Goal: Transaction & Acquisition: Purchase product/service

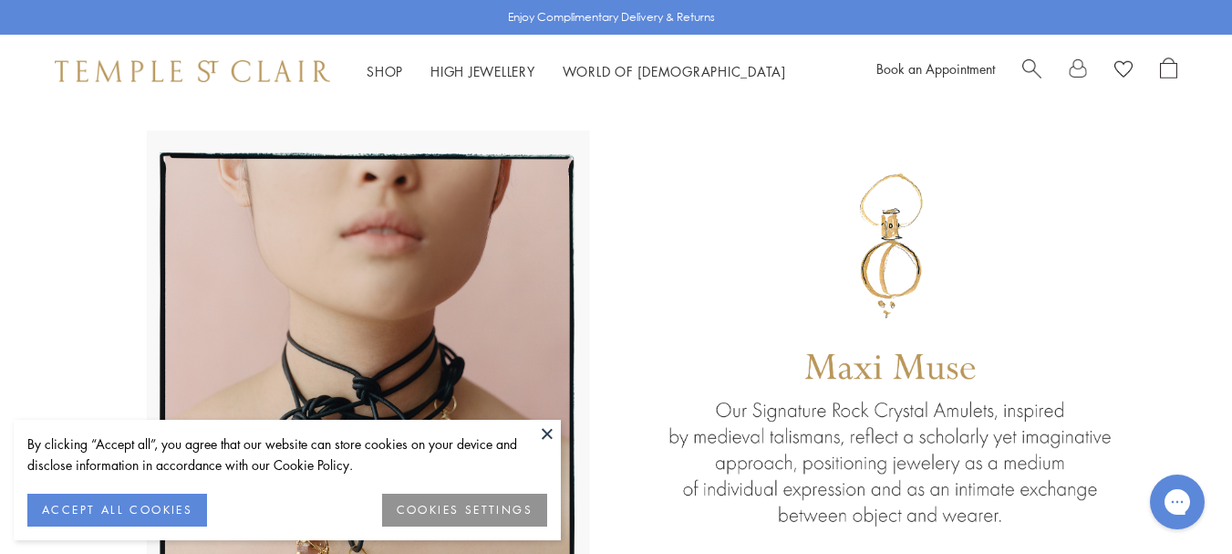
click at [1034, 64] on span "Search" at bounding box center [1031, 66] width 19 height 19
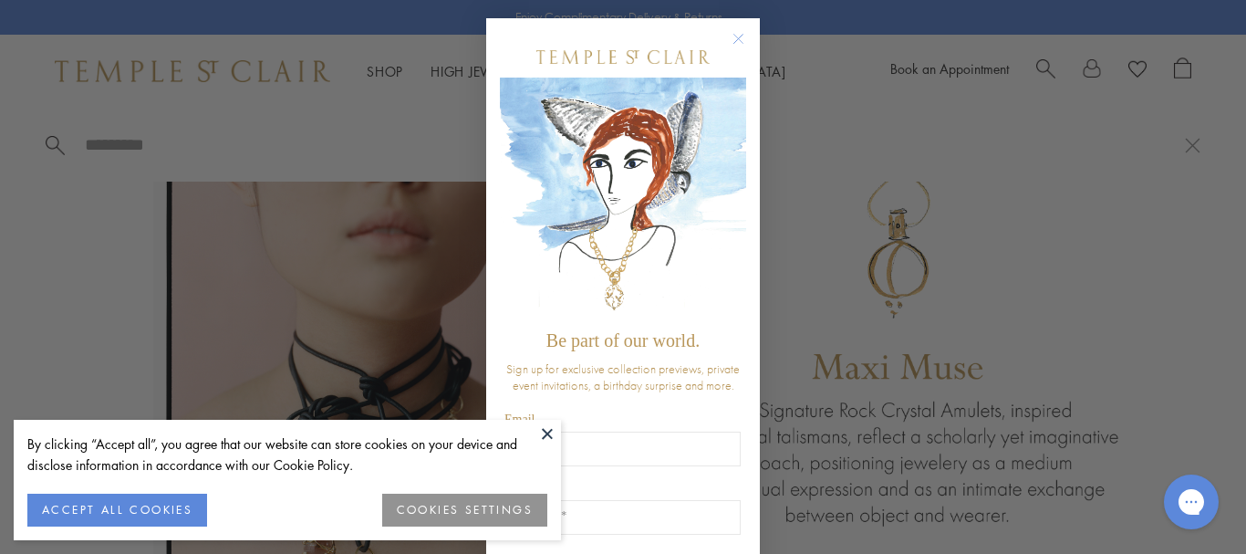
drag, startPoint x: 542, startPoint y: 427, endPoint x: 552, endPoint y: 395, distance: 33.5
click at [542, 427] on button at bounding box center [547, 433] width 27 height 27
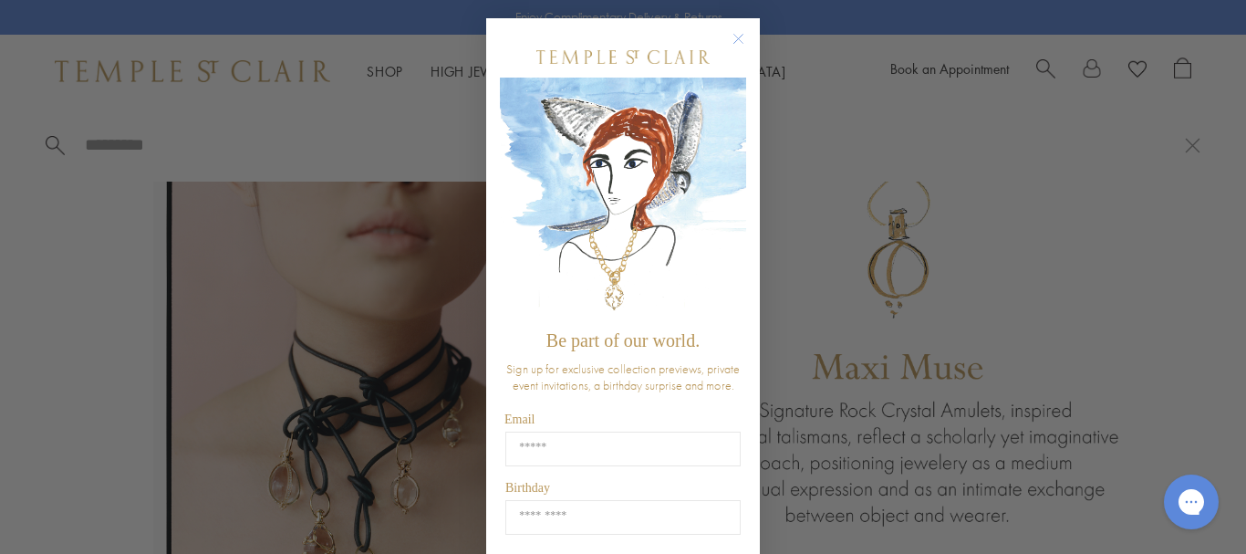
click at [738, 35] on circle "Close dialog" at bounding box center [739, 39] width 22 height 22
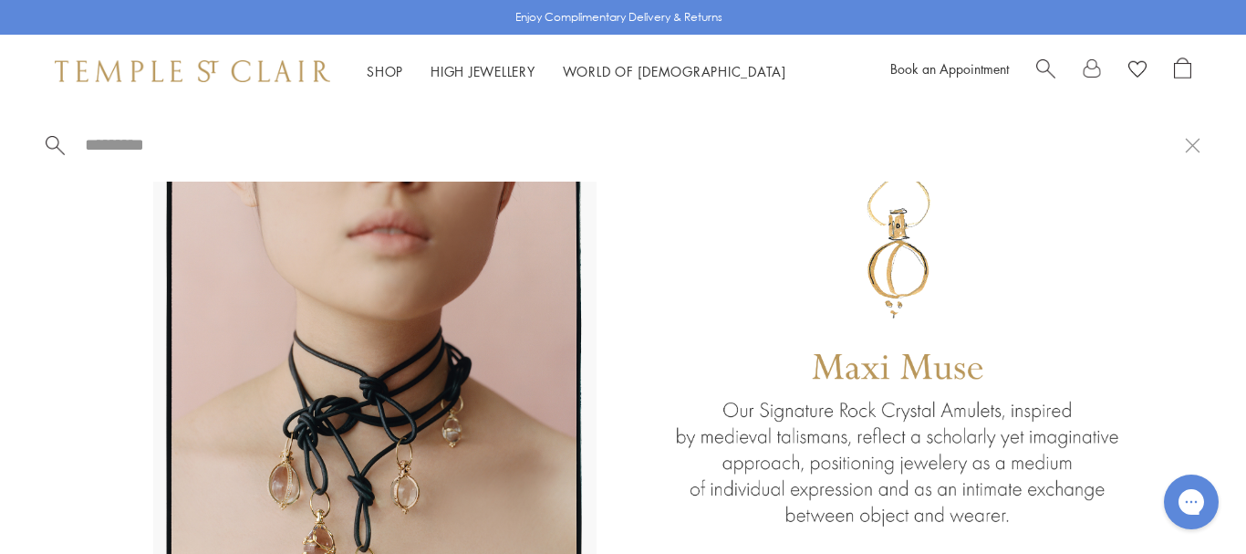
click at [1045, 63] on span "Search" at bounding box center [1045, 66] width 19 height 19
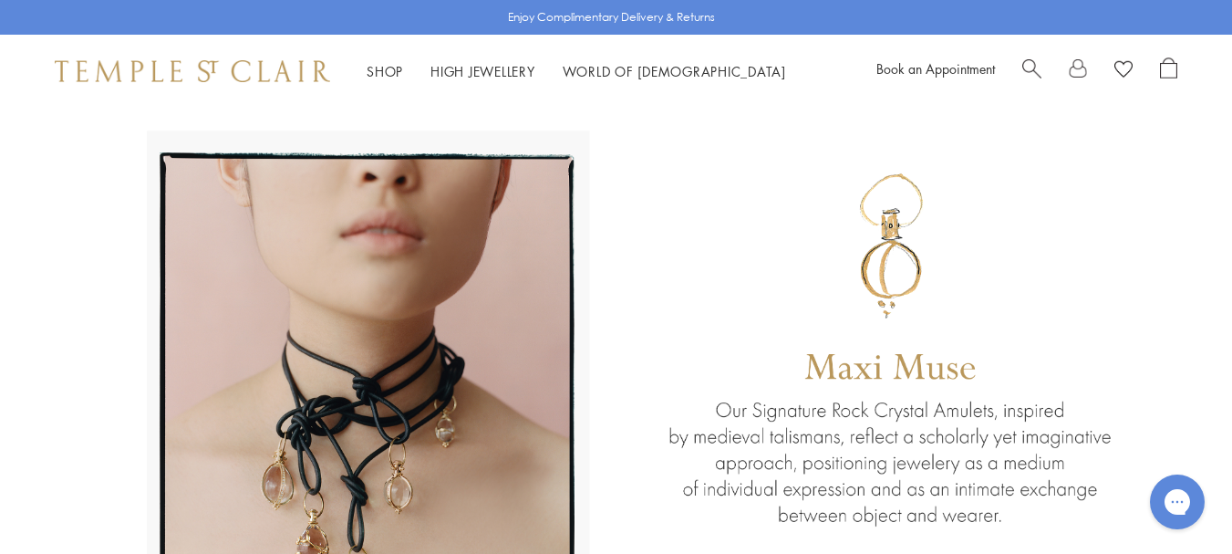
click at [1028, 64] on span "Search" at bounding box center [1031, 66] width 19 height 19
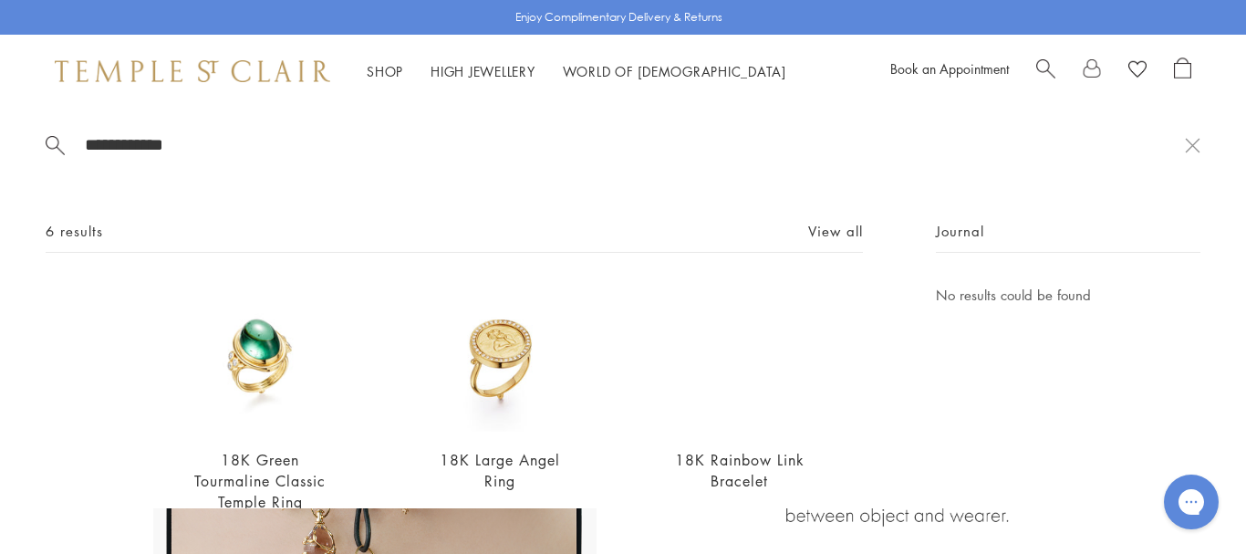
type input "**********"
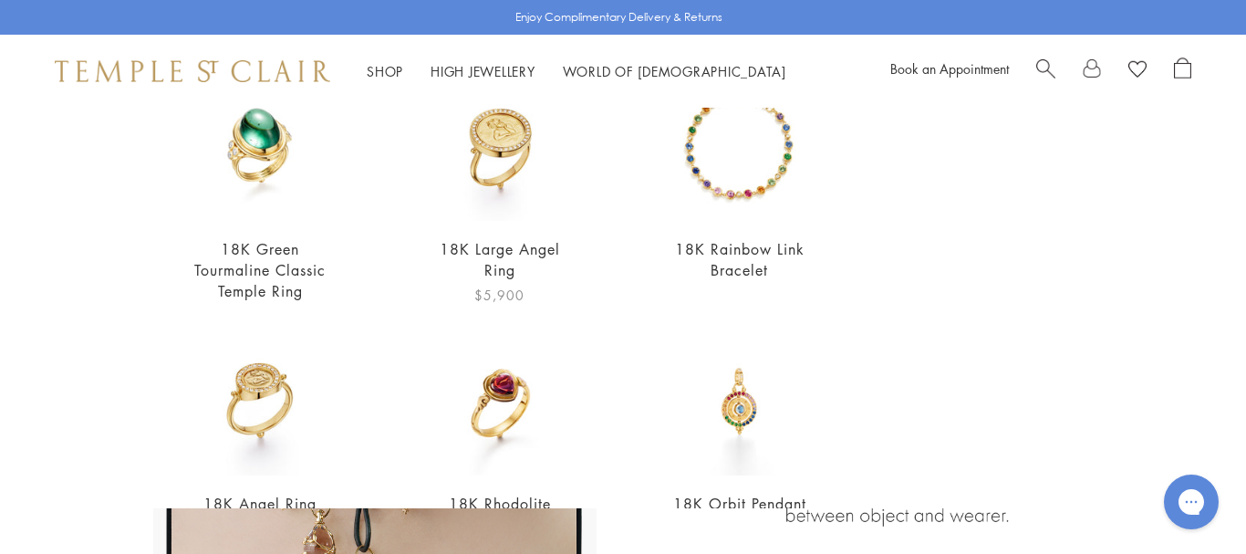
scroll to position [274, 0]
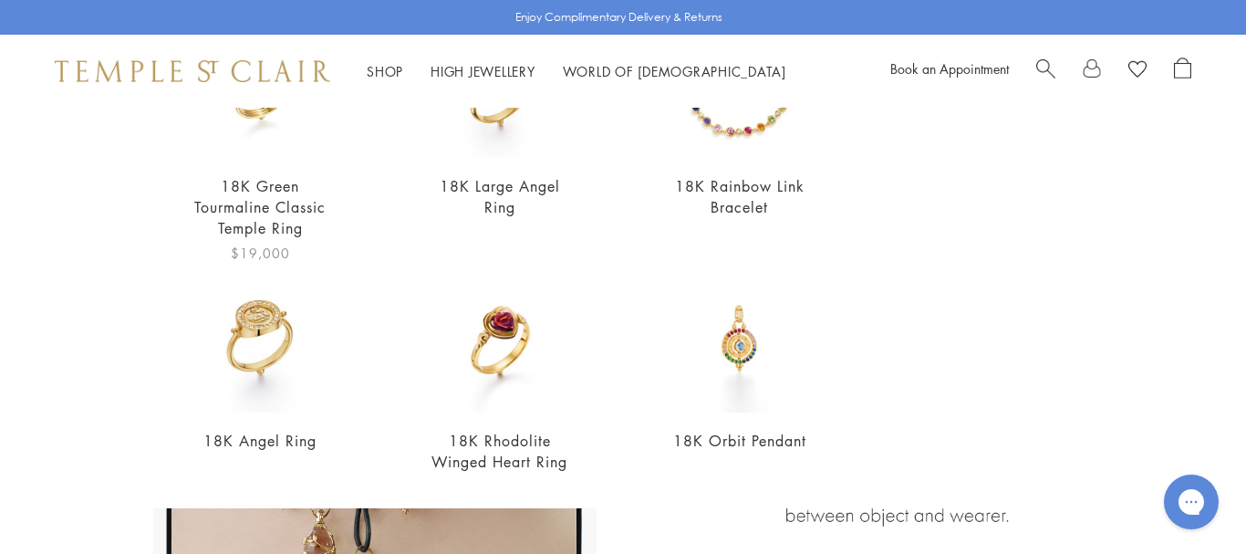
click at [254, 150] on img at bounding box center [260, 84] width 149 height 149
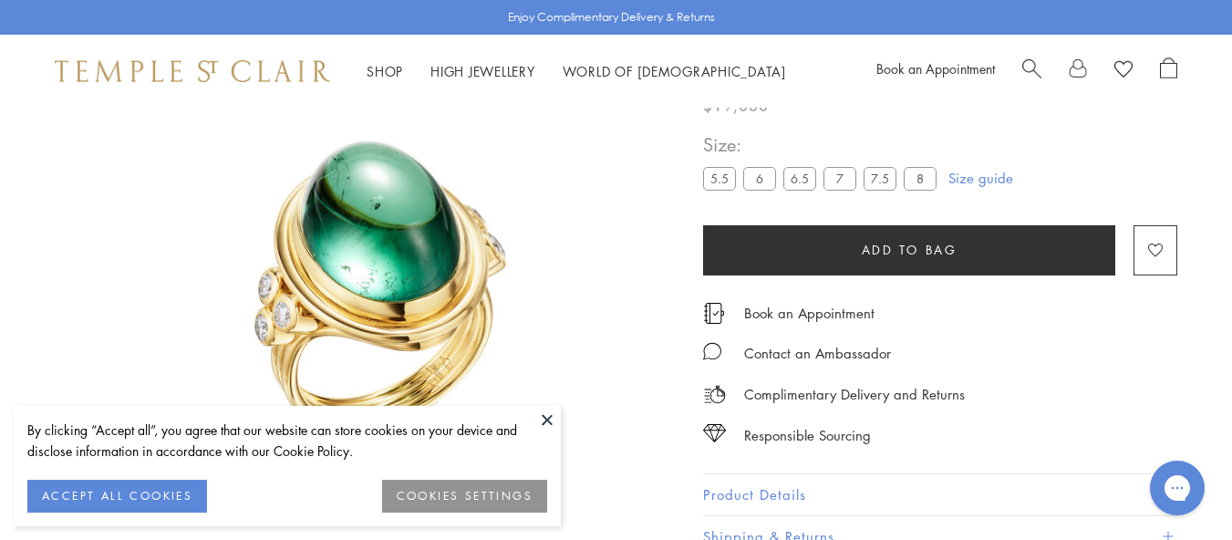
scroll to position [108, 0]
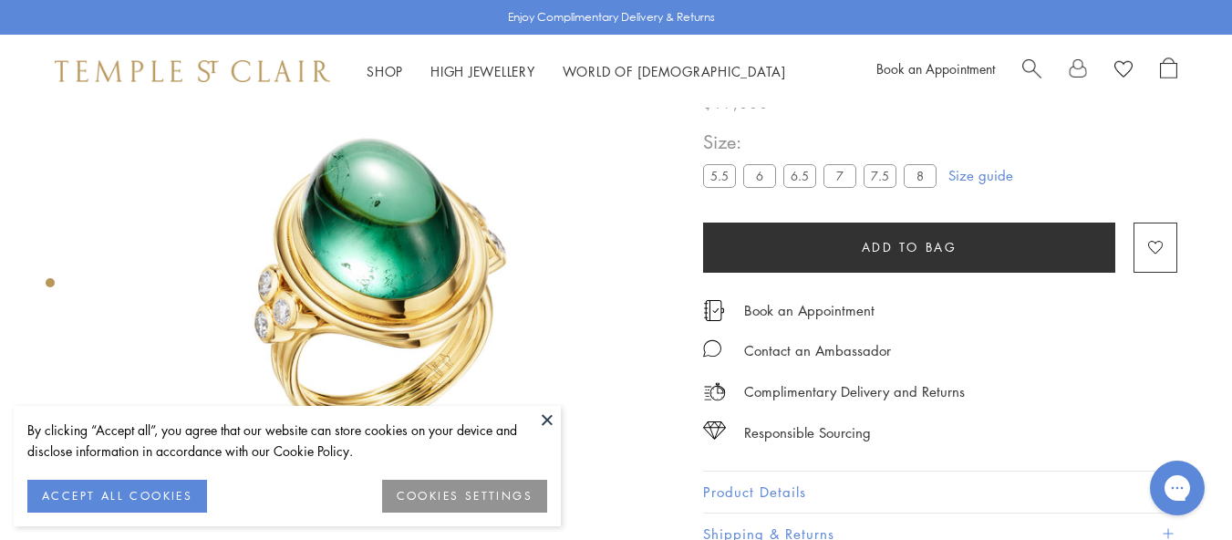
click at [545, 414] on button at bounding box center [547, 419] width 27 height 27
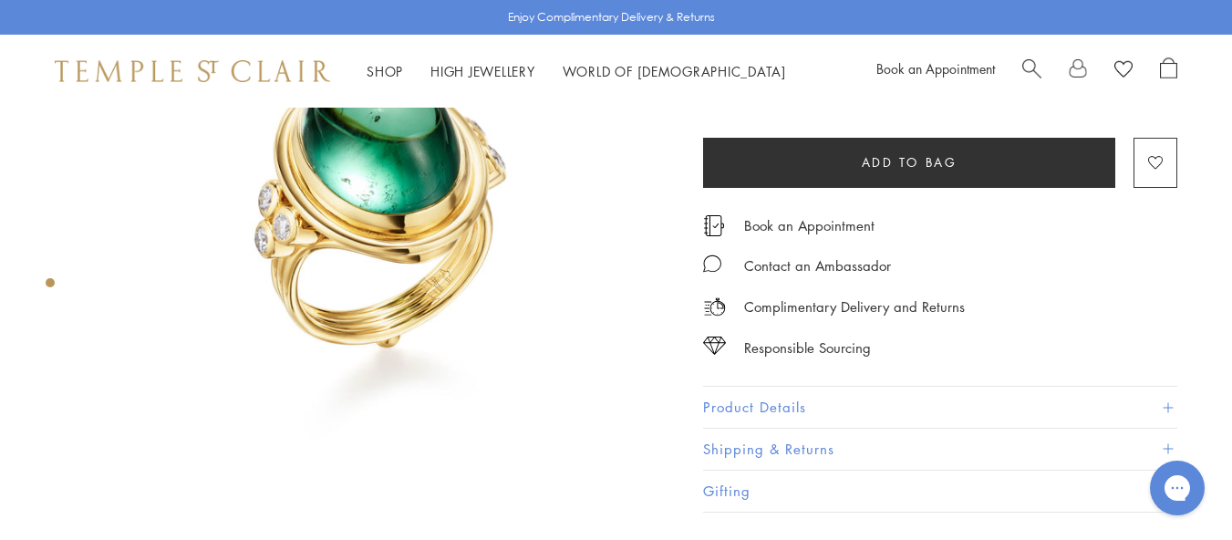
scroll to position [199, 0]
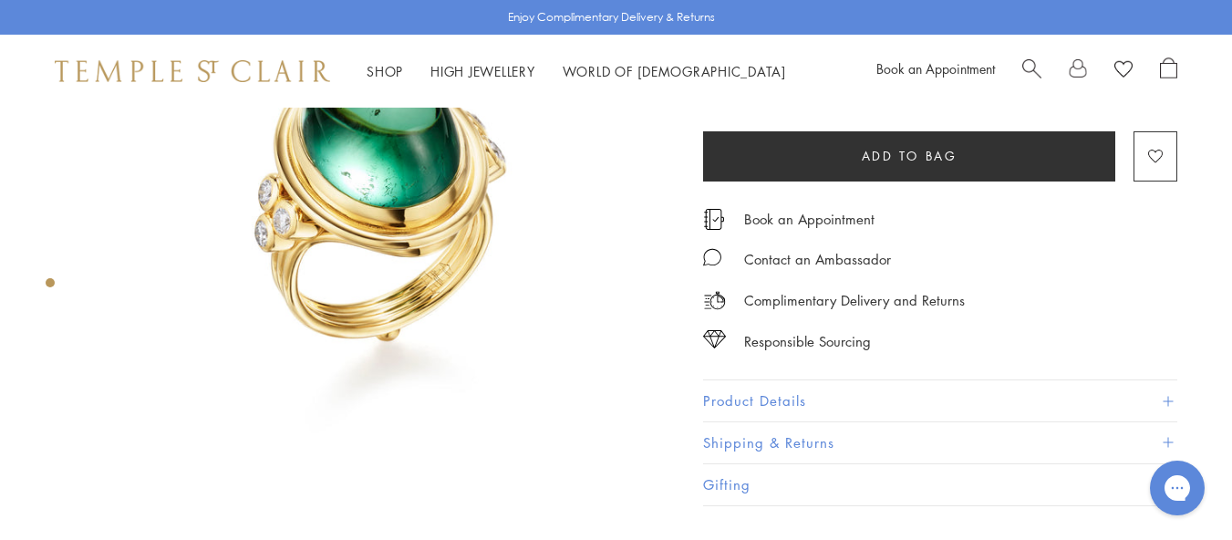
click at [800, 401] on button "Product Details" at bounding box center [940, 400] width 474 height 41
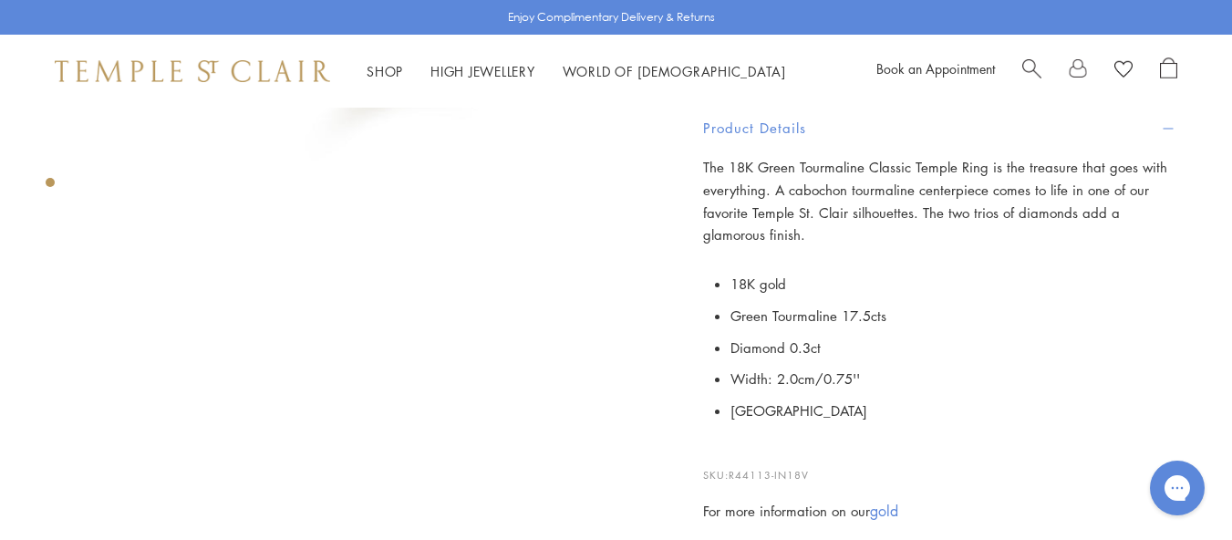
scroll to position [472, 0]
